Goal: Task Accomplishment & Management: Complete application form

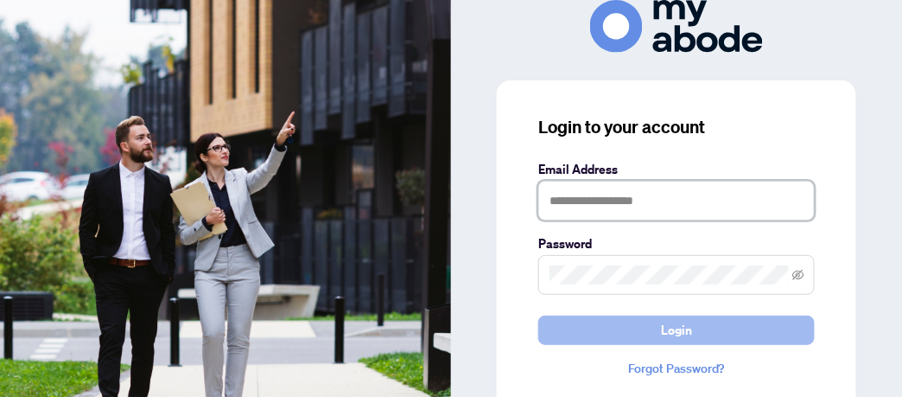
type input "**********"
click at [683, 335] on span "Login" at bounding box center [676, 330] width 31 height 28
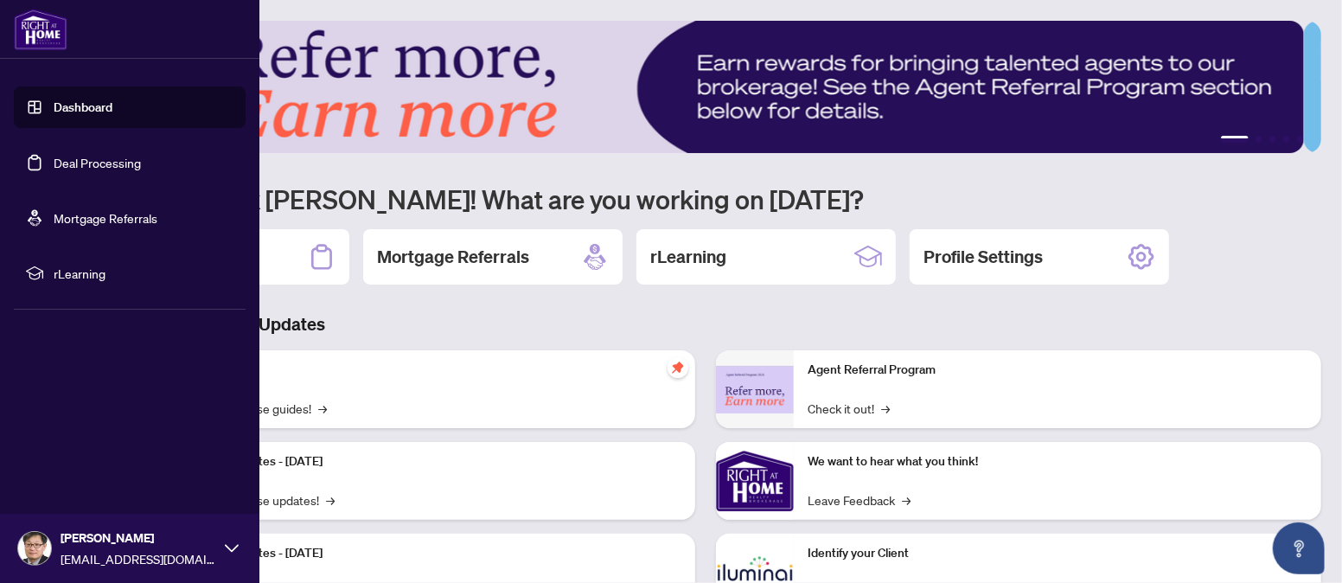
click at [54, 155] on link "Deal Processing" at bounding box center [97, 163] width 87 height 16
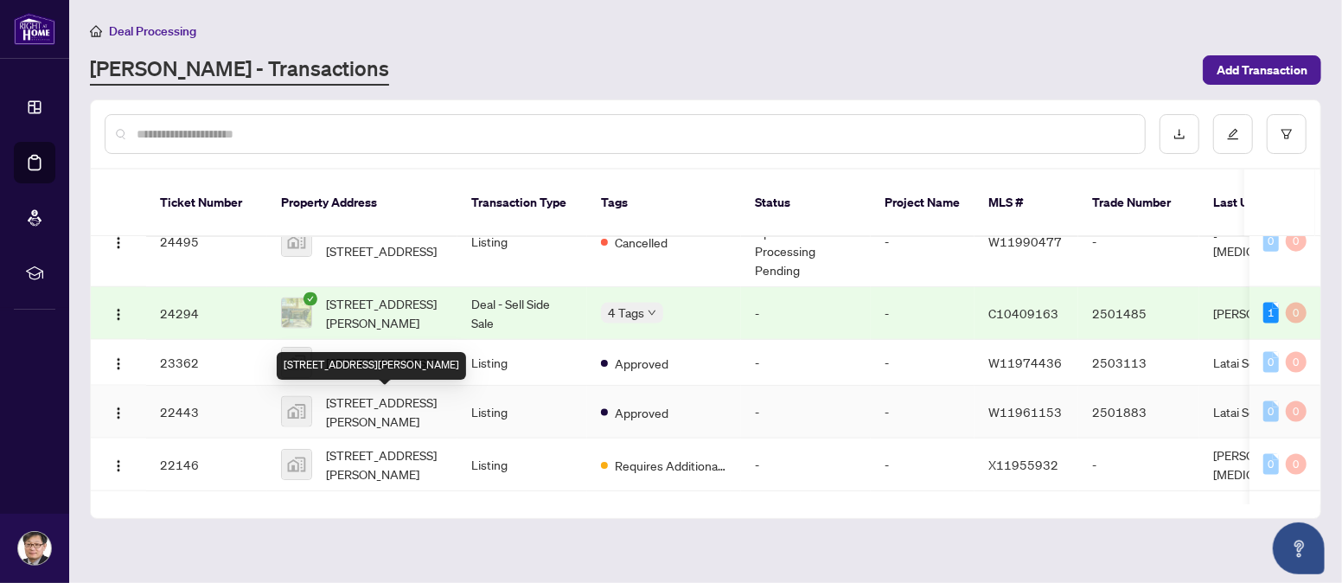
scroll to position [1226, 0]
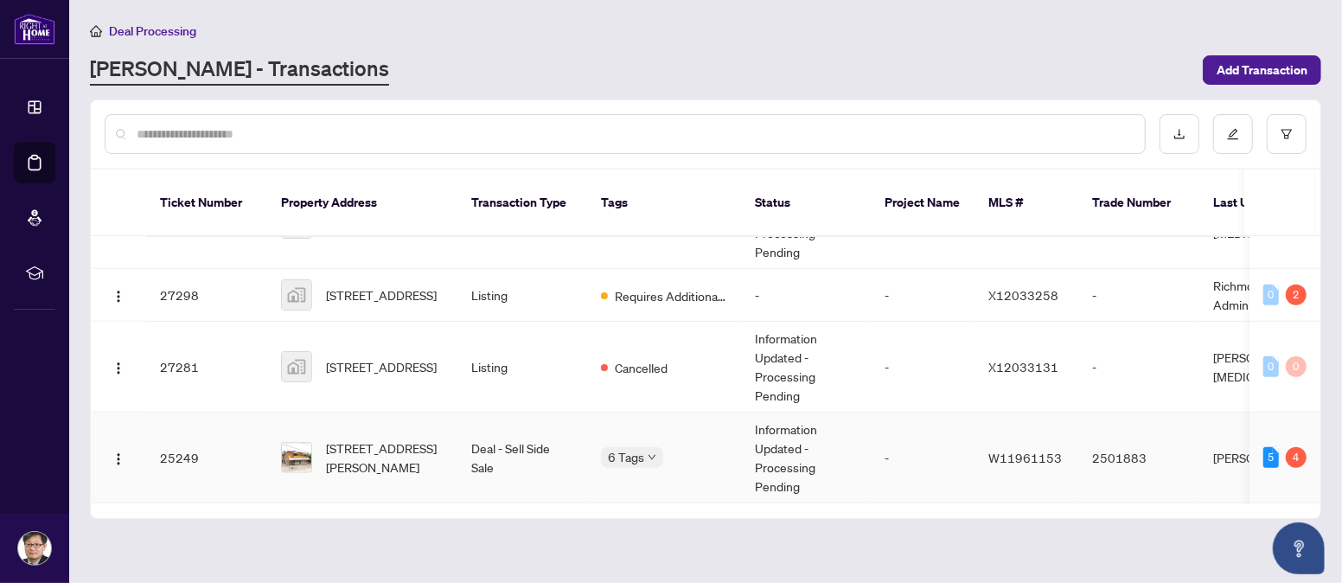
click at [411, 412] on td "[STREET_ADDRESS][PERSON_NAME]" at bounding box center [362, 457] width 190 height 91
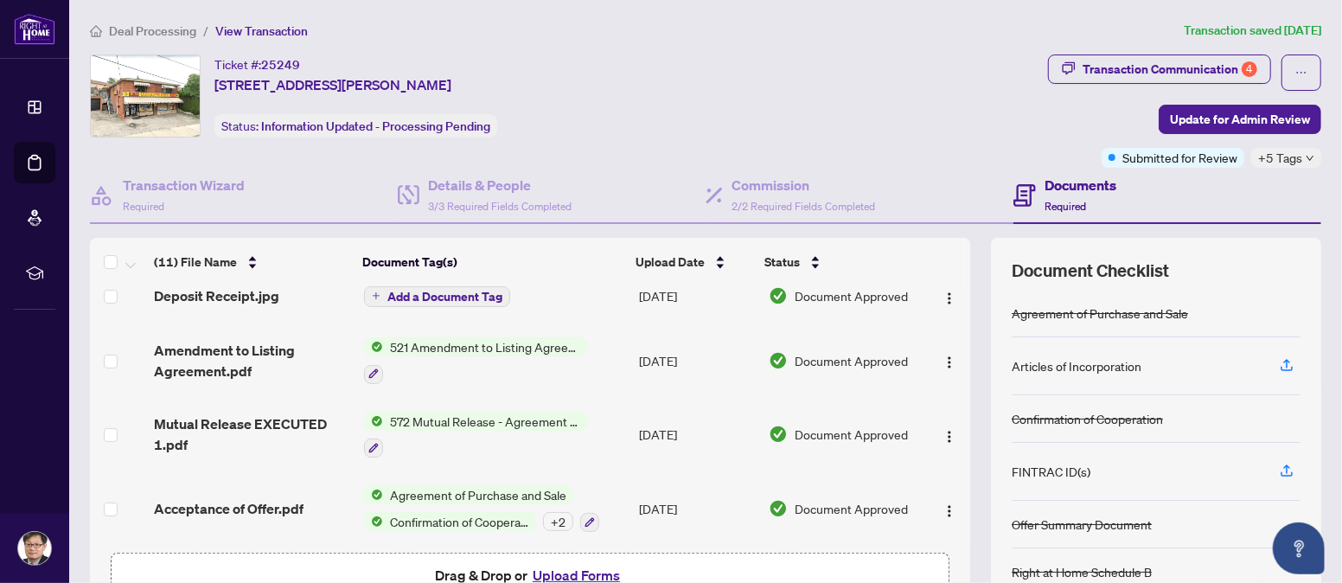
scroll to position [485, 0]
click at [211, 289] on span "Deposit Receipt.jpg" at bounding box center [216, 293] width 125 height 21
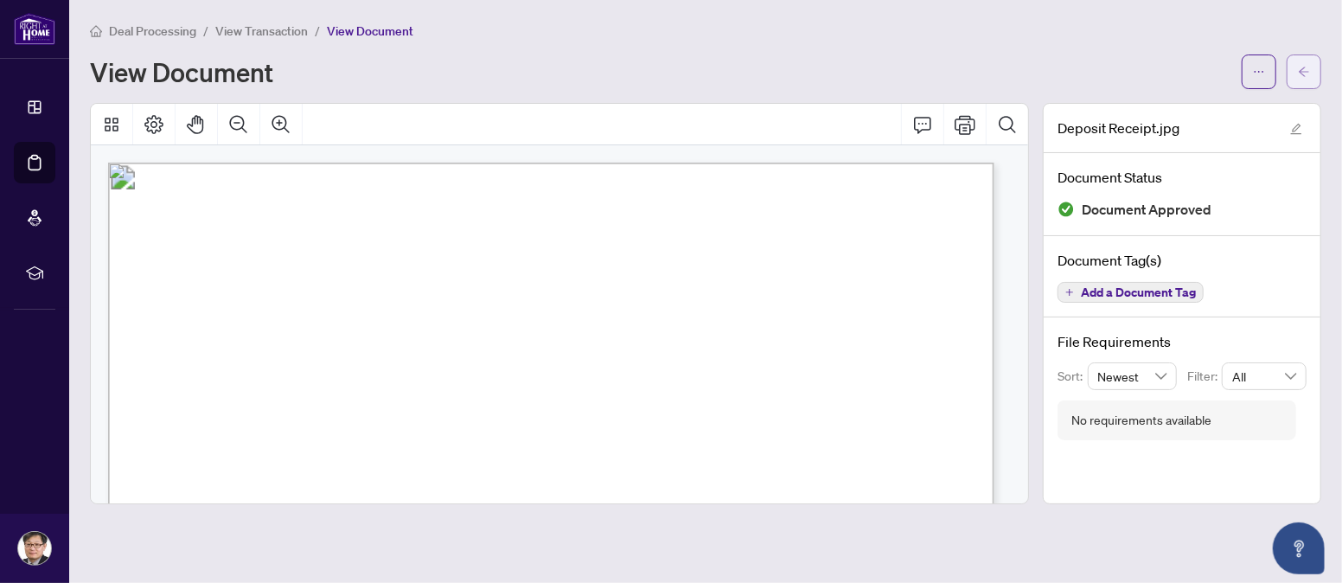
click at [1301, 69] on icon "arrow-left" at bounding box center [1303, 72] width 10 height 10
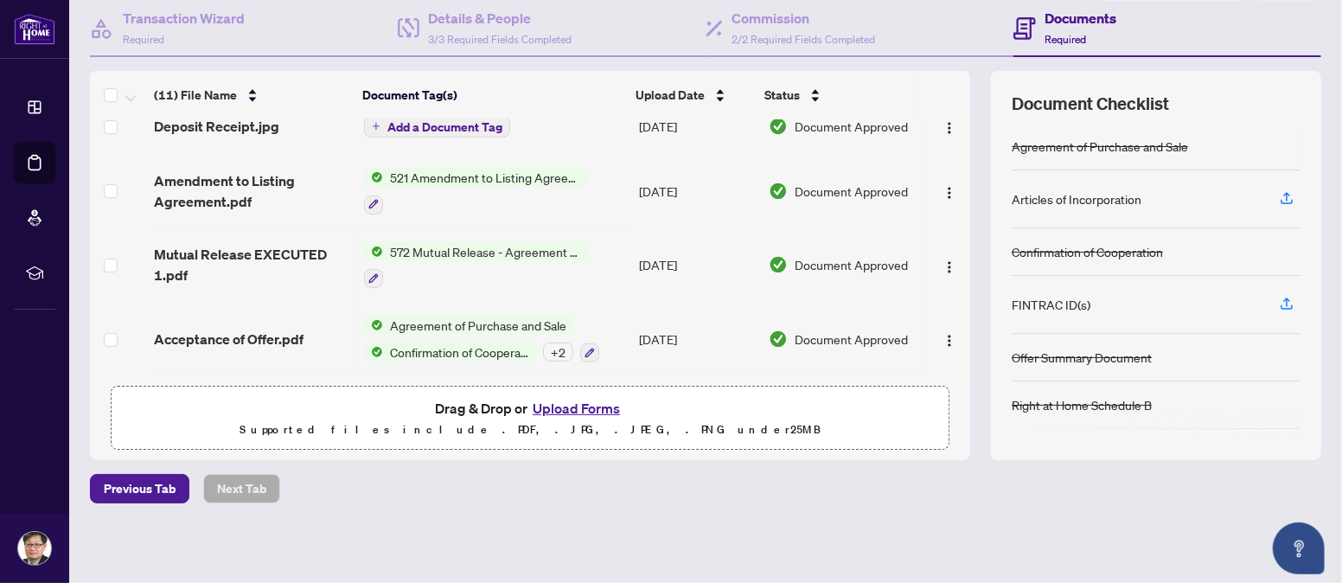
scroll to position [178, 0]
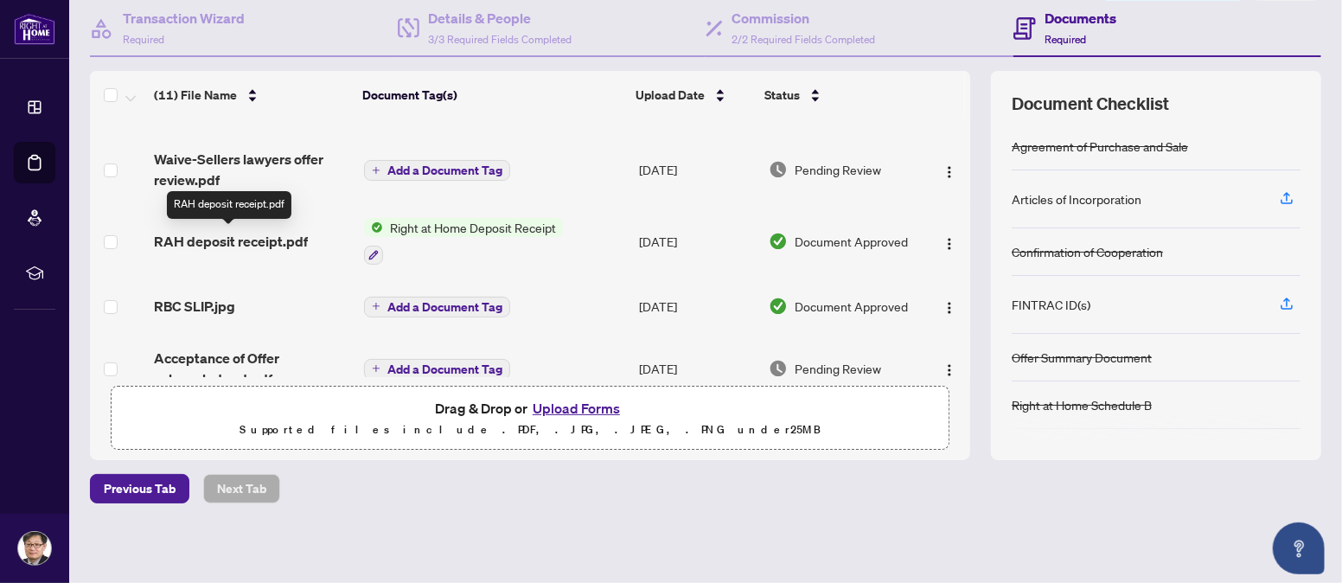
click at [238, 237] on span "RAH deposit receipt.pdf" at bounding box center [231, 241] width 154 height 21
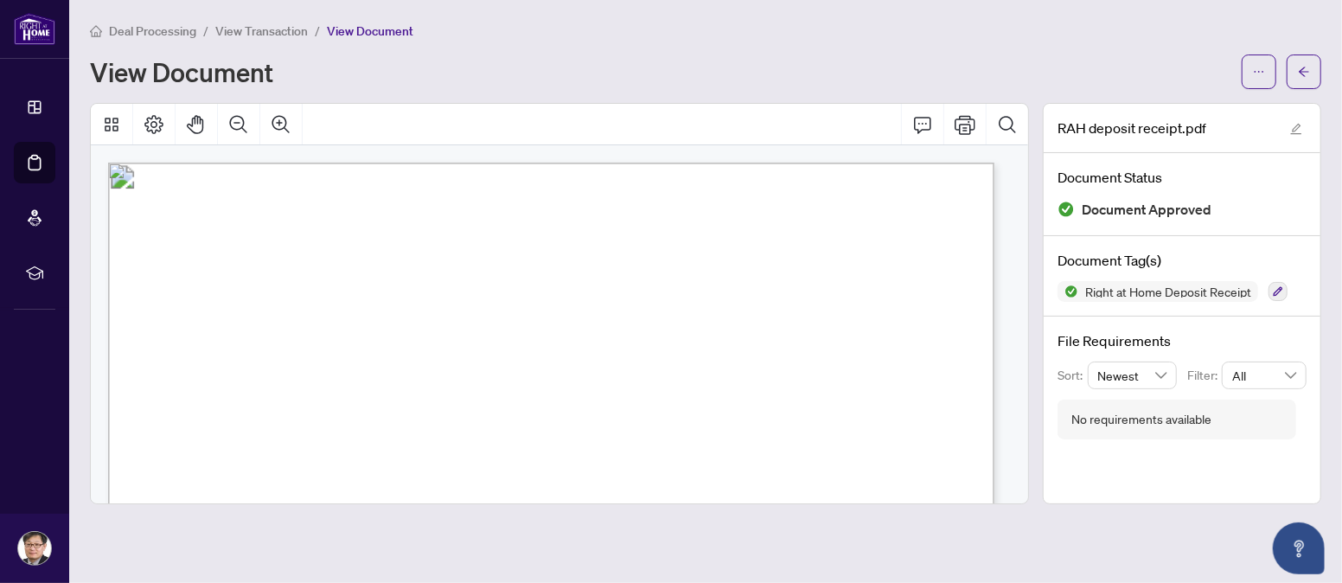
click at [414, 234] on span "[STREET_ADDRESS][PERSON_NAME]" at bounding box center [284, 233] width 260 height 16
click at [1298, 62] on span "button" at bounding box center [1304, 72] width 12 height 28
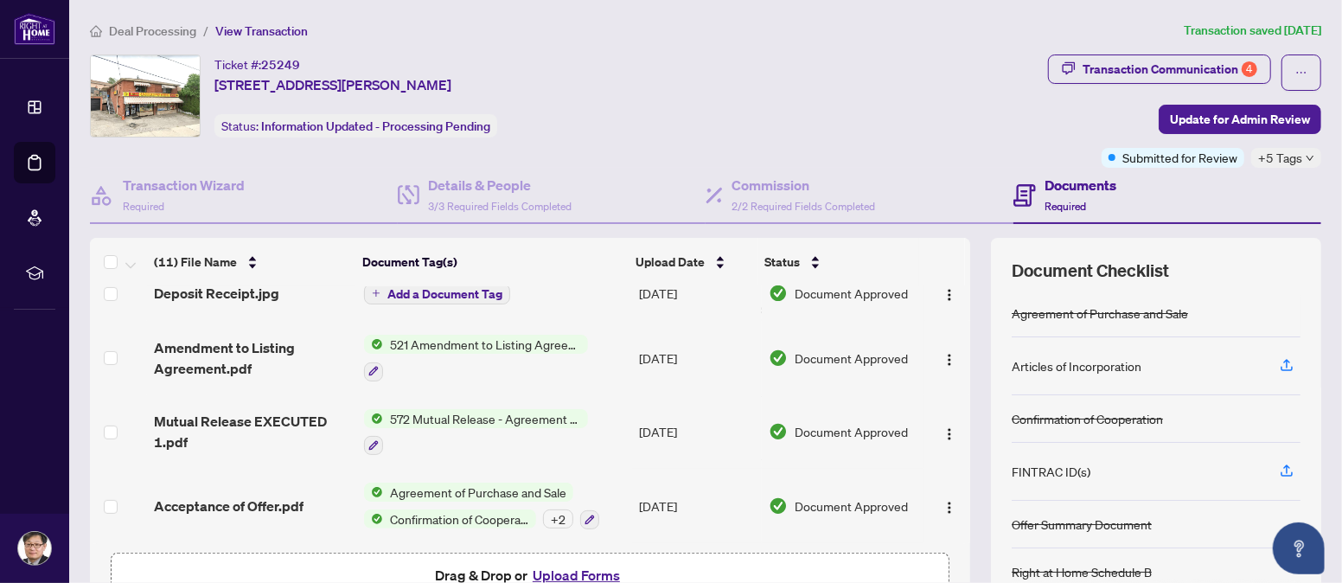
scroll to position [167, 0]
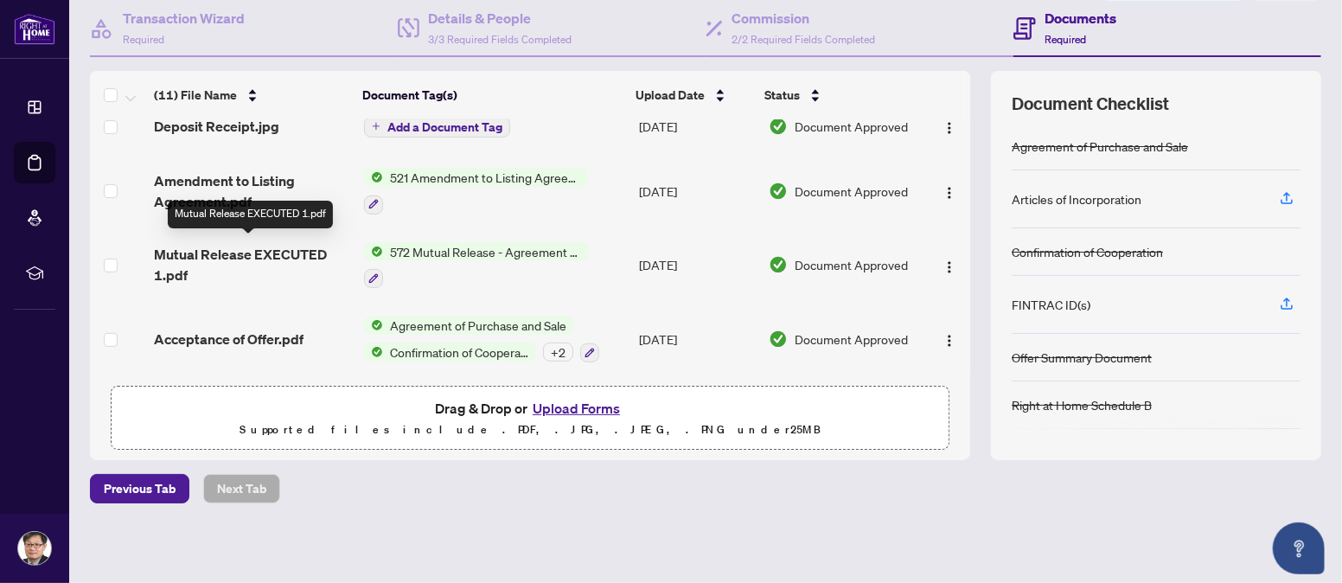
click at [247, 245] on span "Mutual Release EXECUTED 1.pdf" at bounding box center [252, 264] width 196 height 41
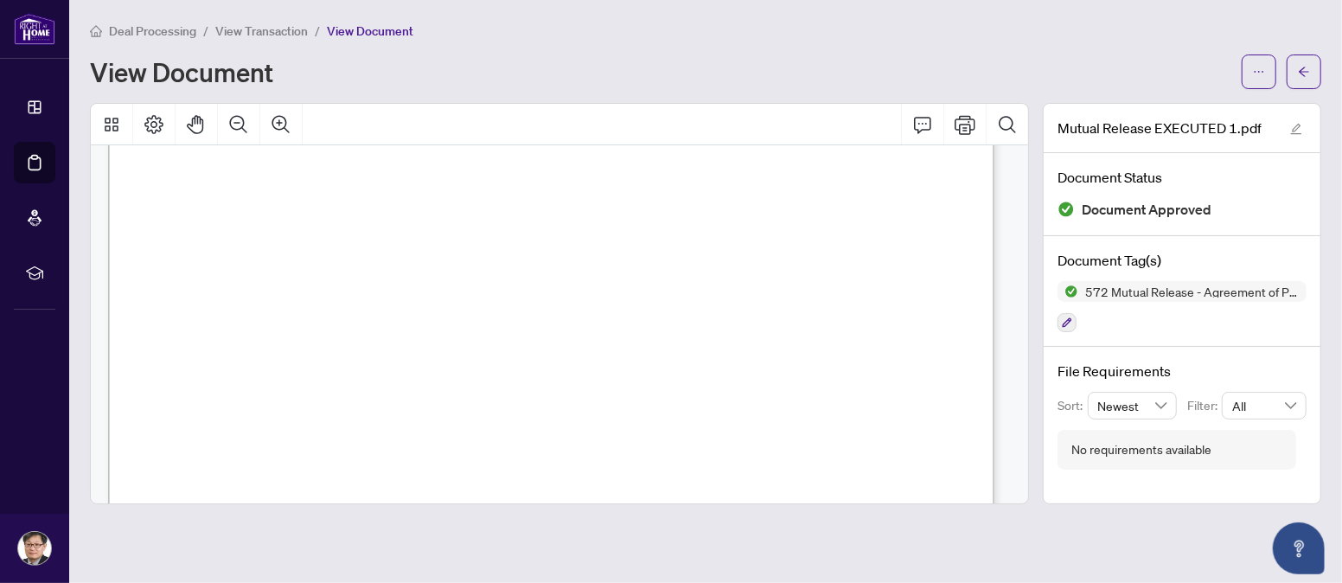
scroll to position [822, 0]
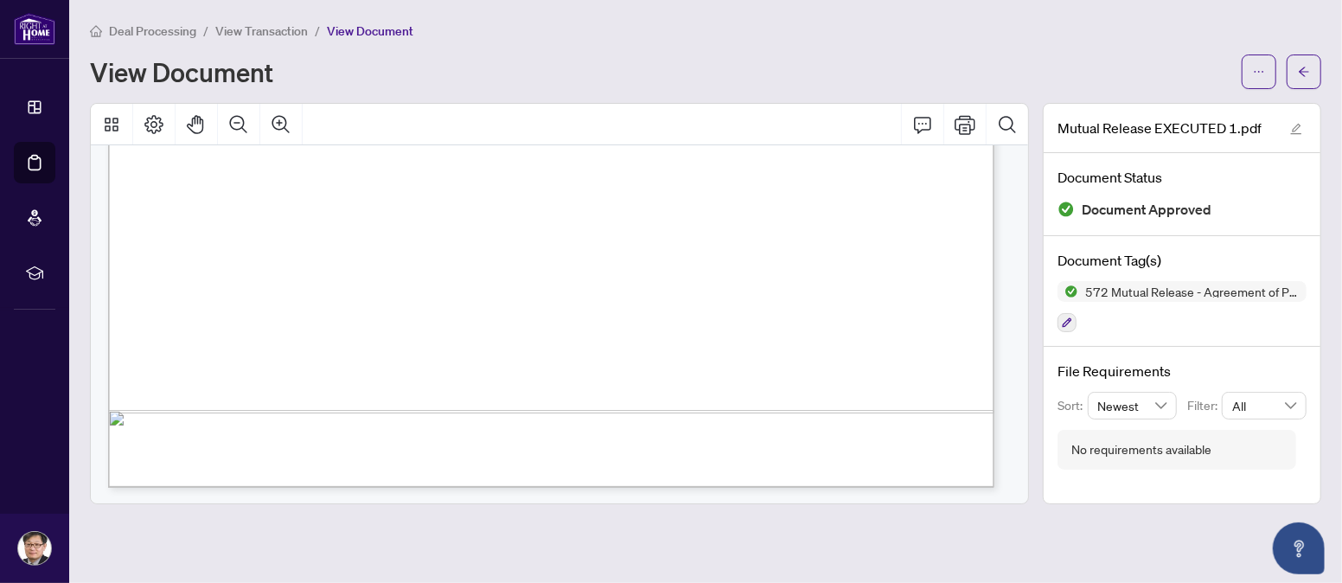
click at [1323, 63] on main "Deal Processing / View Transaction / View Document View Document Mutual Release…" at bounding box center [705, 291] width 1272 height 583
click at [1313, 67] on button "button" at bounding box center [1303, 71] width 35 height 35
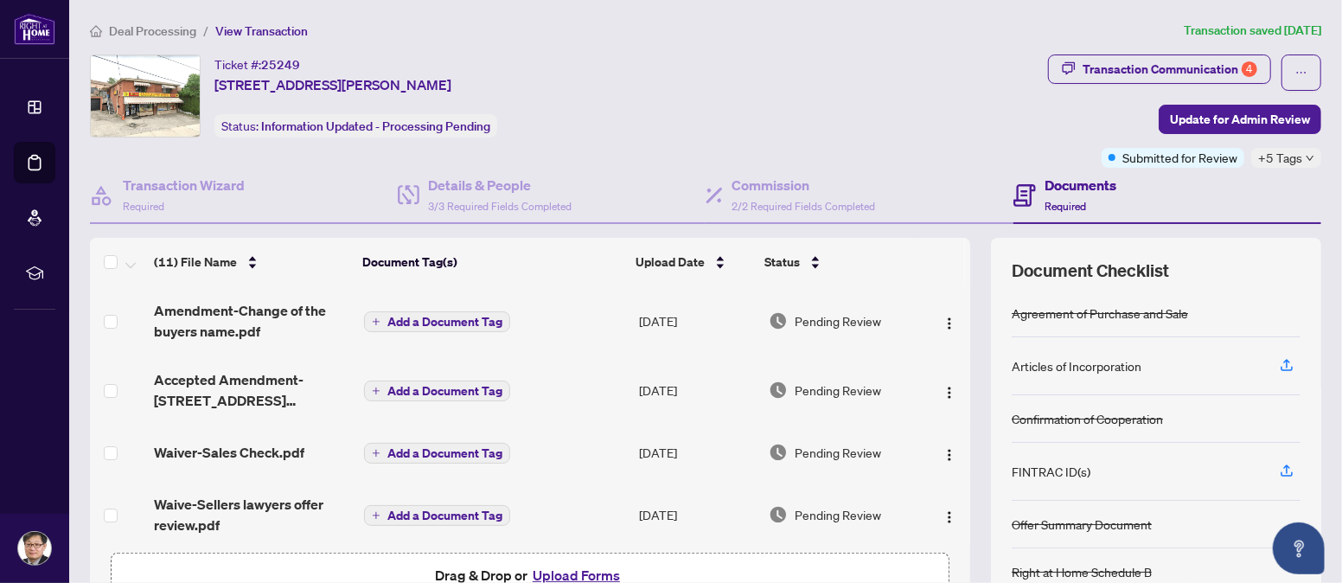
click at [758, 95] on div "Ticket #: 25249 [STREET_ADDRESS][PERSON_NAME] Status: Information Updated - Pro…" at bounding box center [565, 95] width 951 height 83
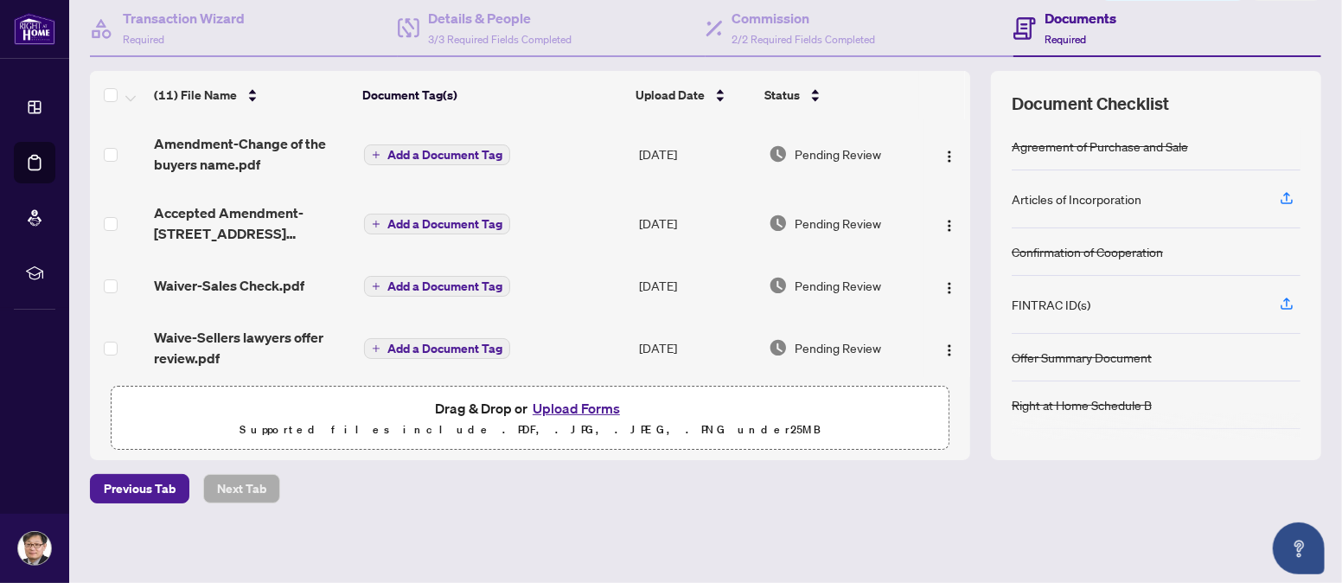
click at [579, 399] on button "Upload Forms" at bounding box center [576, 408] width 98 height 22
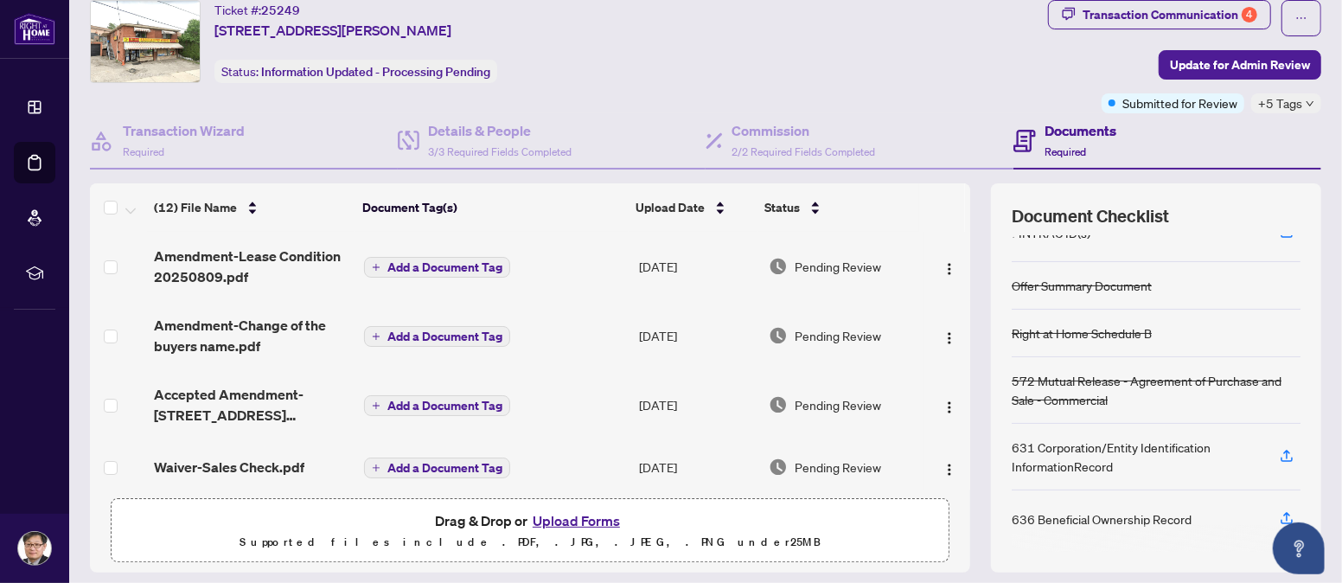
scroll to position [0, 0]
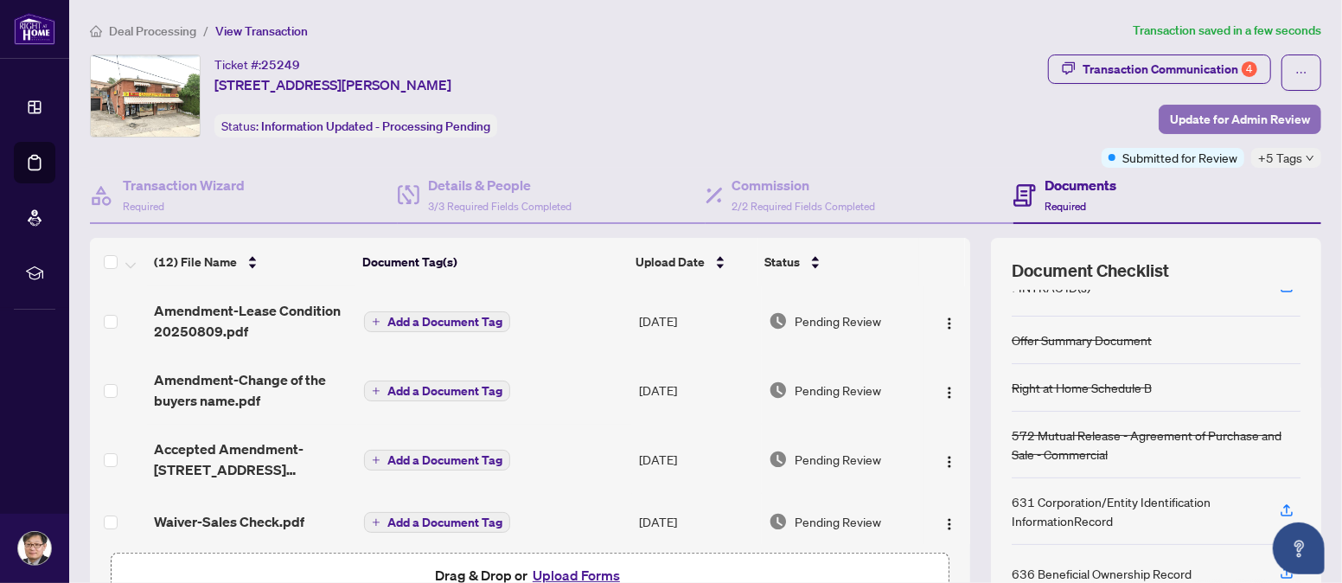
click at [1209, 114] on span "Update for Admin Review" at bounding box center [1240, 119] width 140 height 28
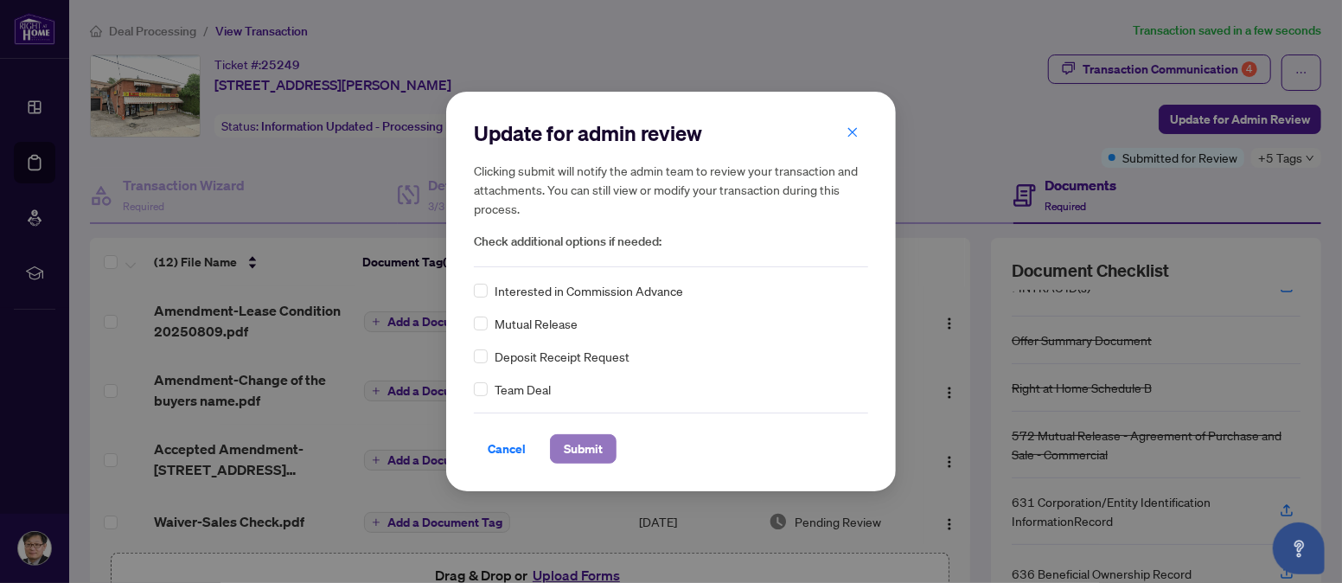
click at [570, 440] on span "Submit" at bounding box center [583, 449] width 39 height 28
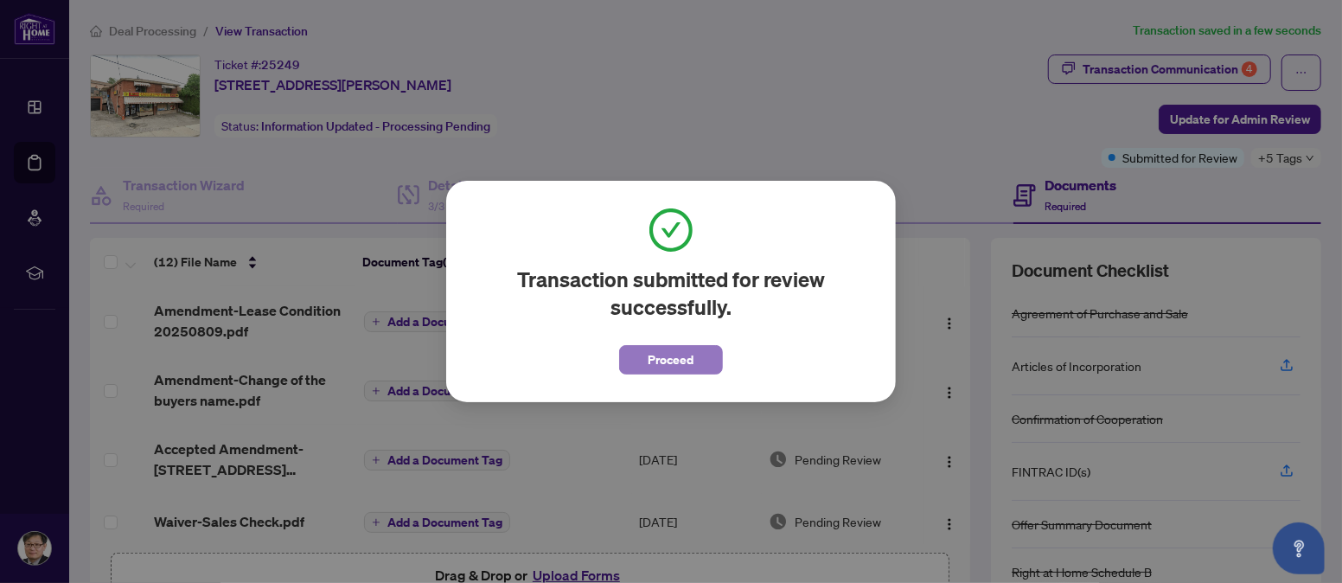
click at [665, 347] on span "Proceed" at bounding box center [671, 360] width 46 height 28
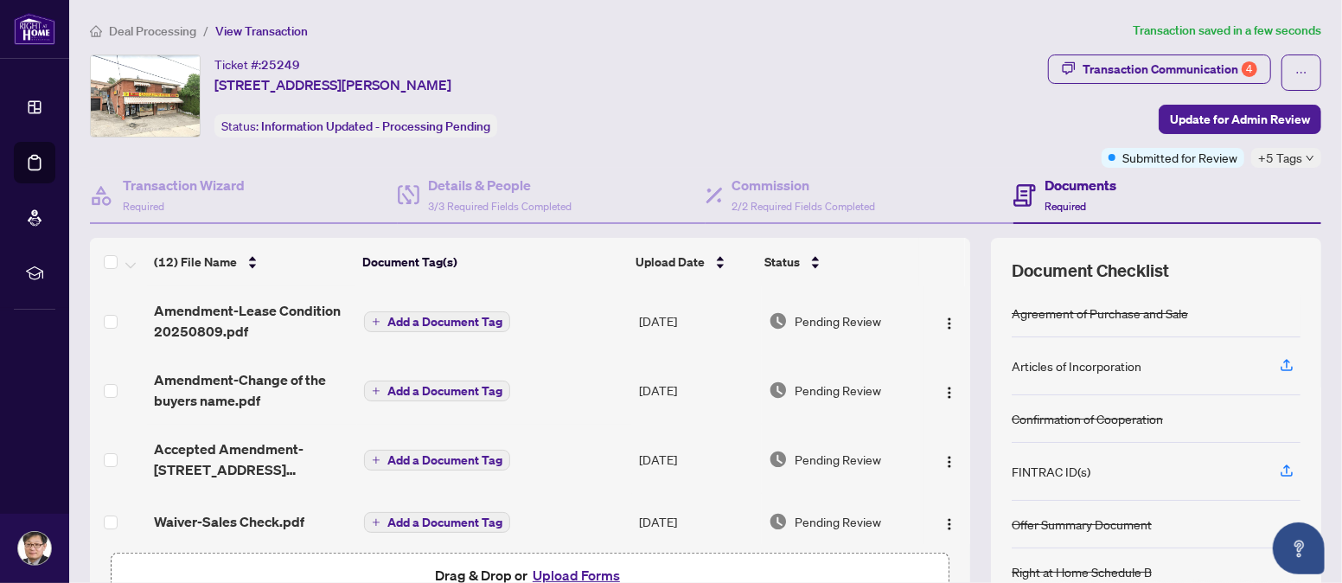
click at [689, 59] on div "Ticket #: 25249 [STREET_ADDRESS][PERSON_NAME] Status: Information Updated - Pro…" at bounding box center [565, 95] width 951 height 83
